Goal: Information Seeking & Learning: Find specific fact

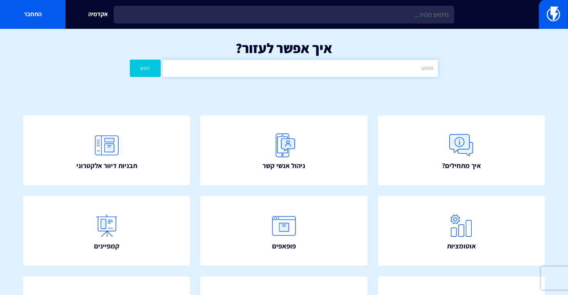
click at [278, 65] on input "text" at bounding box center [300, 68] width 275 height 17
type input "אירוע מותאם אישית"
click at [130, 60] on button "חפש" at bounding box center [145, 68] width 31 height 17
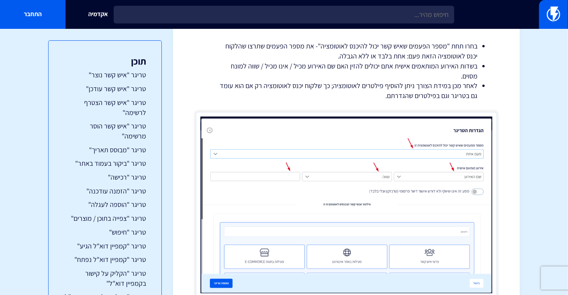
scroll to position [7236, 0]
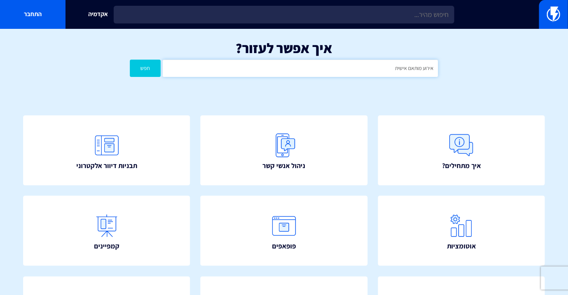
click at [296, 66] on input "אירוע מותאם אישית" at bounding box center [300, 68] width 275 height 17
click at [130, 60] on button "חפש" at bounding box center [145, 68] width 31 height 17
click at [283, 72] on input "שליחה בשבת" at bounding box center [300, 68] width 275 height 17
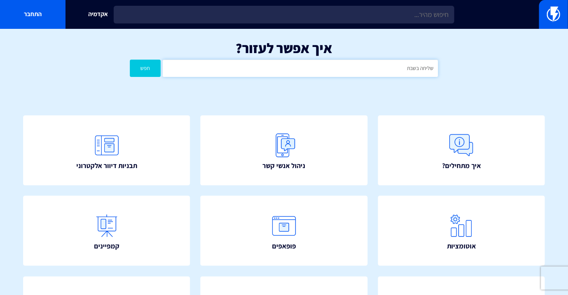
click at [283, 72] on input "שליחה בשבת" at bounding box center [300, 68] width 275 height 17
type input "שבת"
click at [130, 60] on button "חפש" at bounding box center [145, 68] width 31 height 17
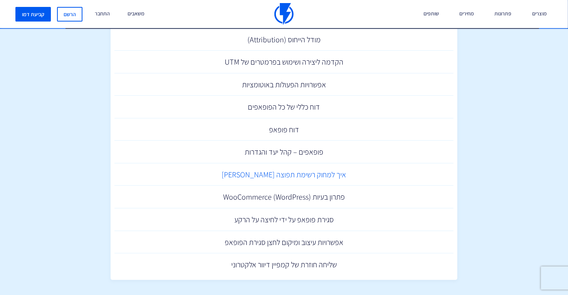
scroll to position [205, 0]
